Goal: Task Accomplishment & Management: Use online tool/utility

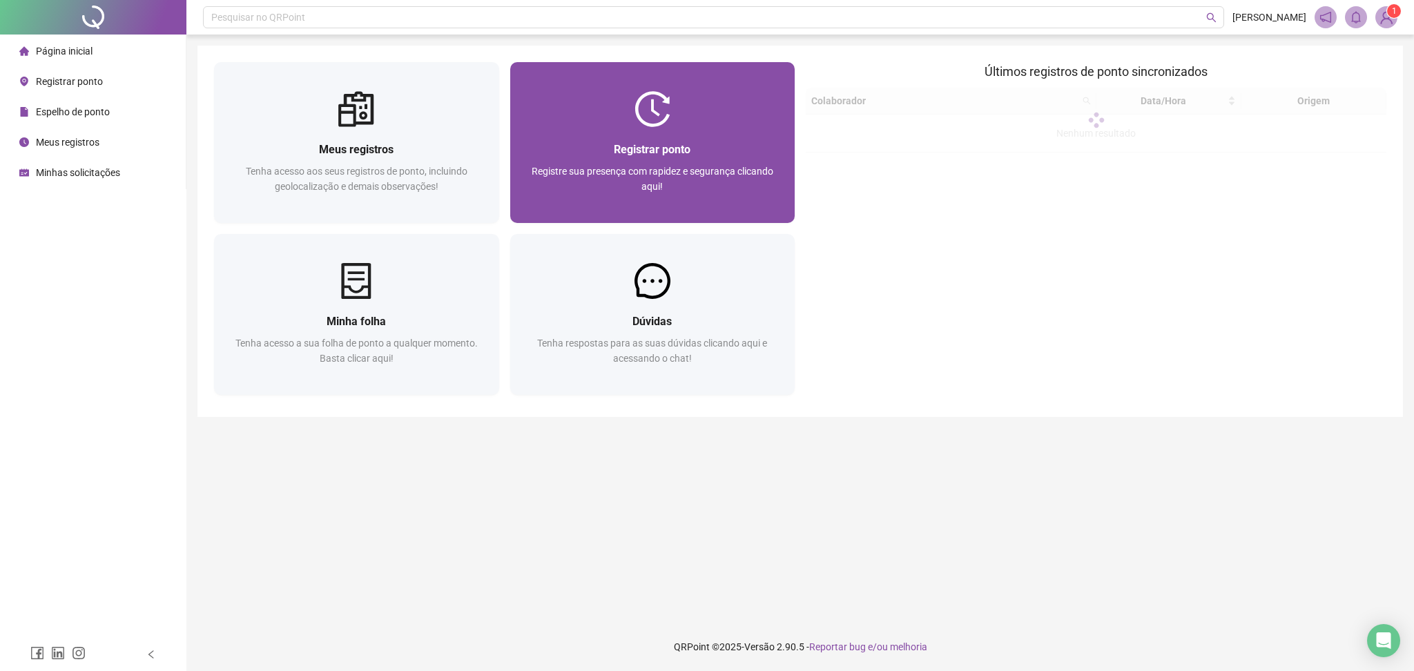
click at [705, 157] on div "Registrar ponto" at bounding box center [653, 149] width 252 height 17
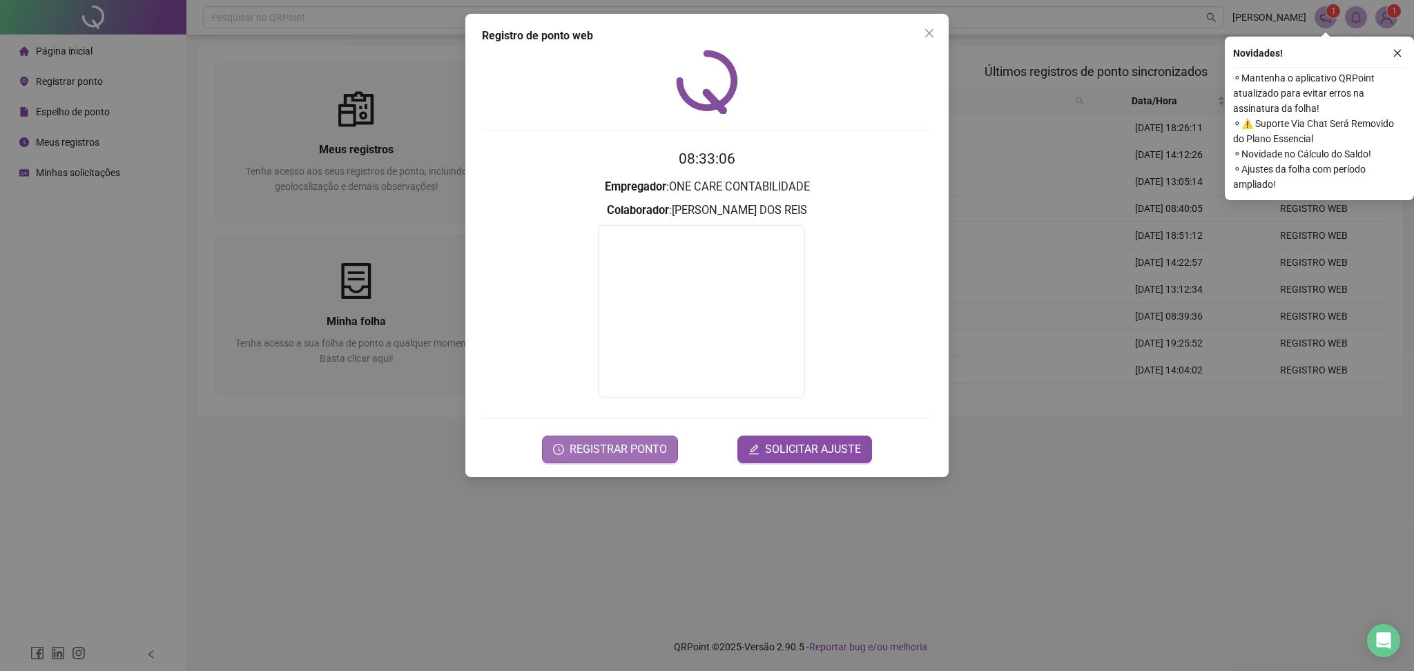
click at [636, 442] on span "REGISTRAR PONTO" at bounding box center [618, 449] width 97 height 17
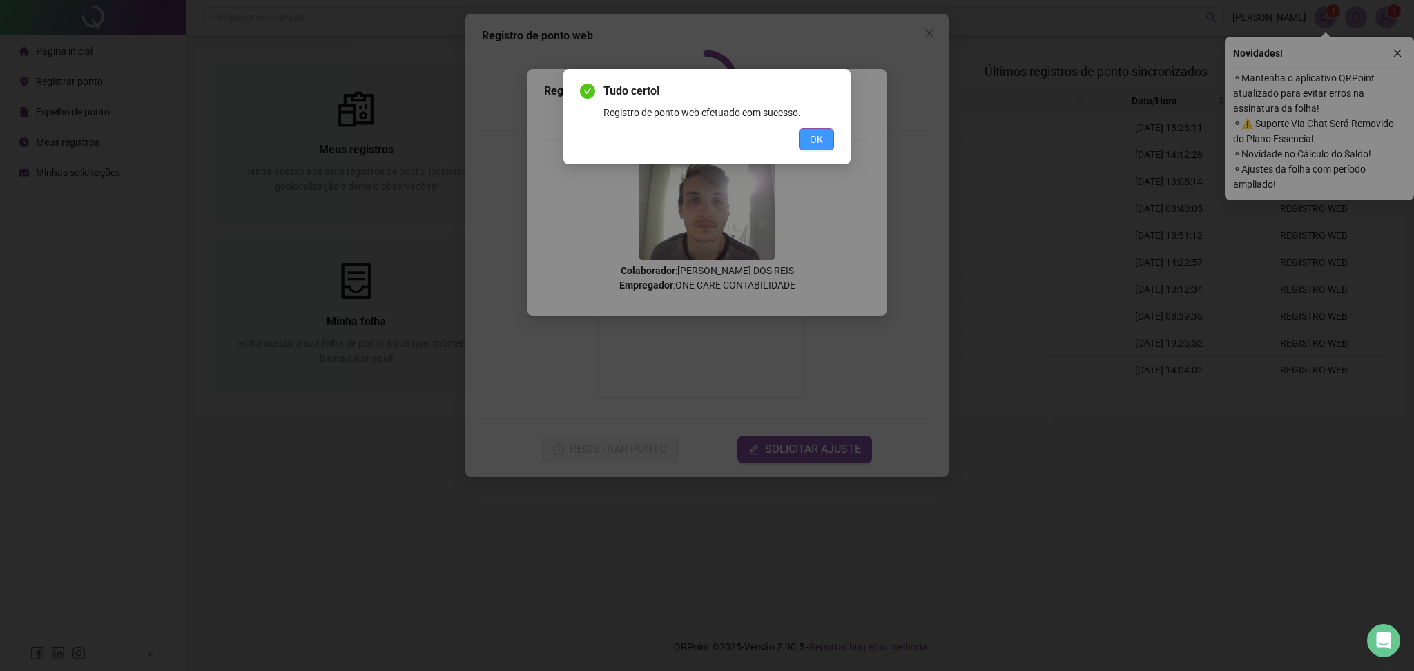
click at [815, 137] on span "OK" at bounding box center [816, 139] width 13 height 15
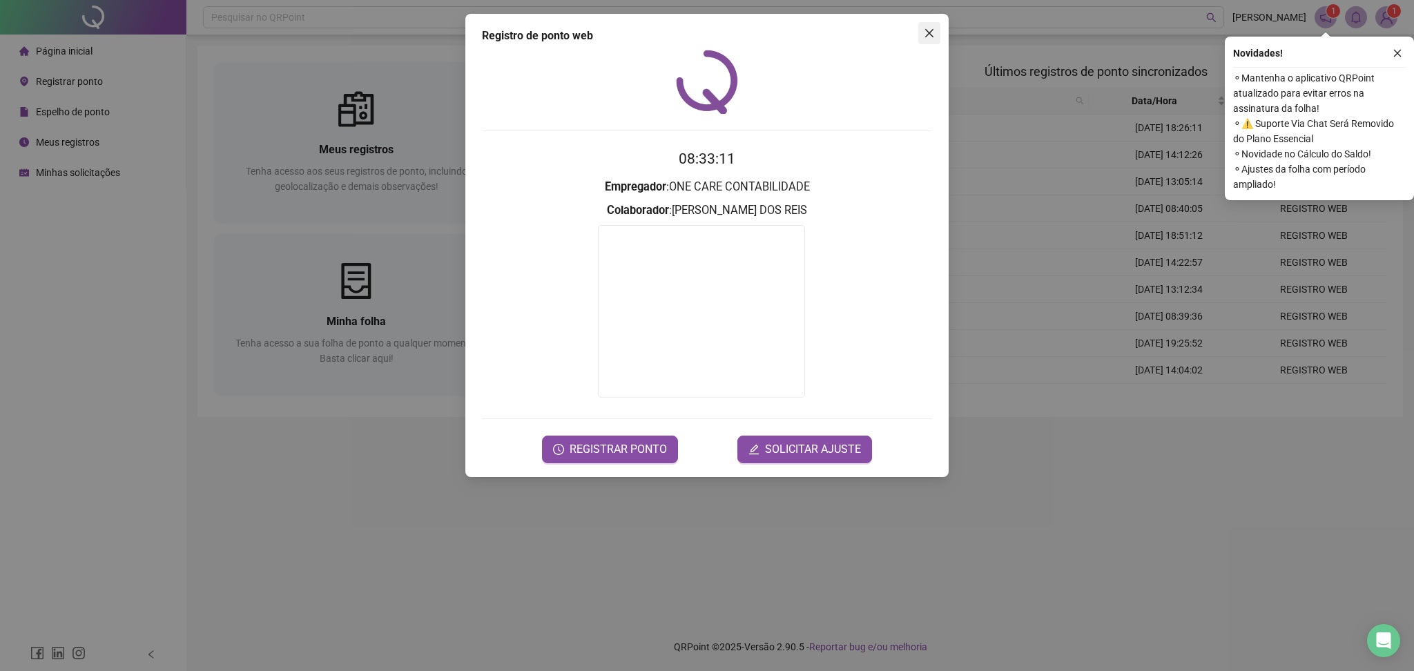
click at [924, 34] on icon "close" at bounding box center [929, 33] width 11 height 11
